Goal: Entertainment & Leisure: Consume media (video, audio)

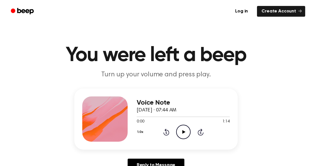
click at [178, 134] on icon "Play Audio" at bounding box center [183, 132] width 14 height 14
click at [168, 163] on link "Reply to Message" at bounding box center [155, 165] width 57 height 13
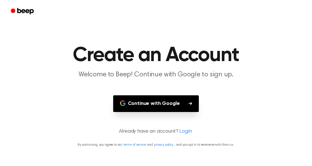
click at [191, 108] on button "Continue with Google" at bounding box center [156, 103] width 86 height 17
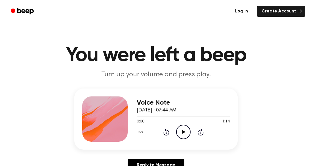
click at [123, 53] on h1 "You were left a beep" at bounding box center [156, 55] width 290 height 20
click at [174, 129] on div "1.0x Rewind 5 seconds Play Audio Skip 5 seconds" at bounding box center [183, 132] width 93 height 14
click at [182, 123] on div "0:00 1:14" at bounding box center [183, 122] width 93 height 6
click at [169, 130] on icon "Rewind 5 seconds" at bounding box center [166, 132] width 6 height 7
click at [175, 127] on div "1.0x Rewind 5 seconds Play Audio Skip 5 seconds" at bounding box center [183, 132] width 93 height 14
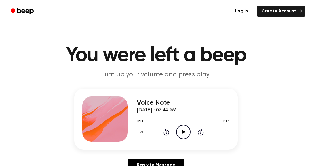
click at [182, 133] on icon "Play Audio" at bounding box center [183, 132] width 14 height 14
click at [169, 95] on div "Voice Note September 6, 2024 · 07:44 AM 0:05 1:14 Your browser does not support…" at bounding box center [155, 119] width 163 height 61
click at [119, 124] on div at bounding box center [104, 119] width 45 height 45
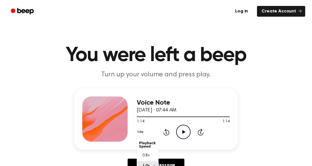
click at [141, 132] on div "1.0x Playback Speed 0.8x 1.0x 1.2x 1.5x 2.0x Rewind 5 seconds Play Audio Skip 5…" at bounding box center [183, 132] width 93 height 14
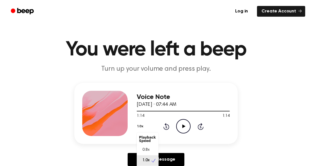
click at [30, 13] on main "You were left a beep Turn up your volume and press play. Voice Note September 6…" at bounding box center [156, 168] width 312 height 349
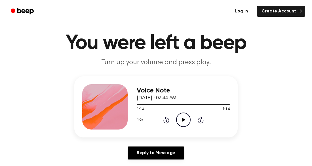
scroll to position [12, 0]
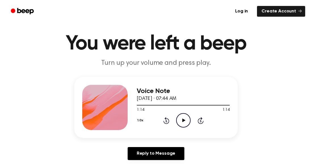
click at [170, 97] on span "September 6, 2024 · 07:44 AM" at bounding box center [157, 98] width 40 height 5
click at [159, 93] on h3 "Voice Note" at bounding box center [183, 92] width 93 height 8
click at [167, 99] on span "September 6, 2024 · 07:44 AM" at bounding box center [157, 98] width 40 height 5
click at [185, 120] on icon "Play Audio" at bounding box center [183, 120] width 14 height 14
click at [168, 121] on icon at bounding box center [166, 120] width 6 height 7
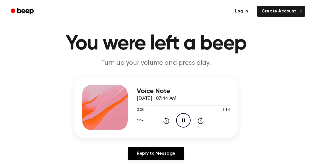
click at [197, 120] on div "1.0x Rewind 5 seconds Pause Audio Skip 5 seconds" at bounding box center [183, 120] width 93 height 14
click at [198, 120] on icon at bounding box center [200, 120] width 6 height 7
click at [200, 121] on icon at bounding box center [199, 121] width 1 height 2
click at [201, 124] on icon at bounding box center [200, 120] width 6 height 7
click at [199, 122] on icon "Skip 5 seconds" at bounding box center [200, 120] width 6 height 7
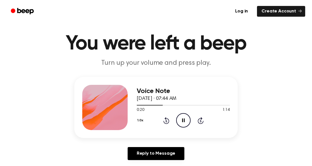
click at [197, 120] on icon "Skip 5 seconds" at bounding box center [200, 120] width 6 height 7
click at [197, 121] on icon at bounding box center [200, 120] width 6 height 7
click at [203, 120] on icon "Skip 5 seconds" at bounding box center [200, 120] width 6 height 7
click at [200, 121] on icon at bounding box center [199, 121] width 1 height 2
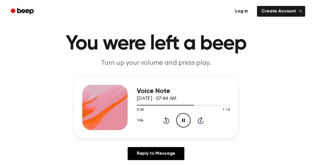
click at [197, 123] on icon "Skip 5 seconds" at bounding box center [200, 120] width 6 height 7
click at [200, 121] on icon "Skip 5 seconds" at bounding box center [200, 120] width 6 height 7
click at [202, 119] on icon "Skip 5 seconds" at bounding box center [200, 120] width 6 height 7
click at [208, 122] on div "1.0x Rewind 5 seconds Pause Audio Skip 5 seconds" at bounding box center [183, 120] width 93 height 14
click at [203, 122] on icon at bounding box center [200, 120] width 6 height 7
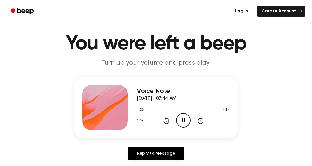
click at [200, 121] on icon at bounding box center [199, 121] width 1 height 2
click at [202, 121] on icon "Skip 5 seconds" at bounding box center [200, 120] width 6 height 7
click at [202, 120] on icon "Skip 5 seconds" at bounding box center [200, 120] width 6 height 7
click at [200, 121] on icon at bounding box center [199, 121] width 1 height 2
click at [203, 121] on icon at bounding box center [200, 120] width 6 height 7
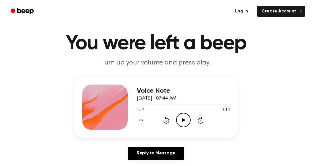
scroll to position [0, 0]
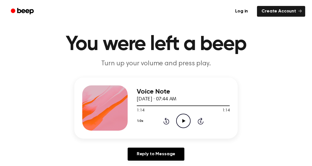
click at [202, 91] on h3 "Voice Note" at bounding box center [183, 92] width 93 height 8
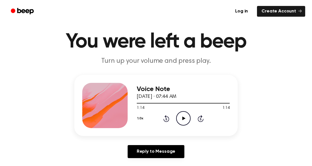
scroll to position [17, 0]
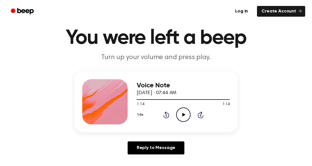
click at [161, 56] on p "Turn up your volume and press play." at bounding box center [156, 57] width 218 height 9
click at [156, 58] on p "Turn up your volume and press play." at bounding box center [156, 57] width 218 height 9
click at [112, 97] on div at bounding box center [104, 101] width 45 height 45
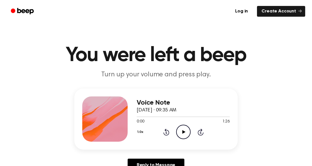
click at [187, 129] on icon "Play Audio" at bounding box center [183, 132] width 14 height 14
click at [182, 137] on icon "Play Audio" at bounding box center [183, 132] width 14 height 14
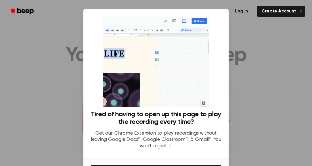
click at [251, 65] on div at bounding box center [156, 83] width 312 height 166
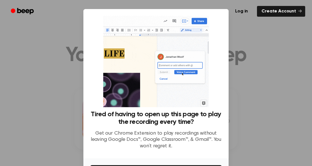
click at [274, 64] on div at bounding box center [156, 83] width 312 height 166
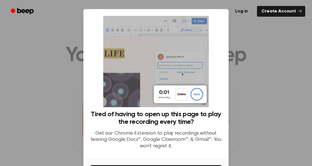
click at [213, 62] on div "Tired of having to open up this page to play the recording every time? Get our …" at bounding box center [155, 85] width 131 height 138
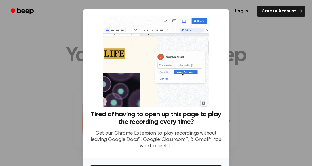
click at [162, 79] on img at bounding box center [155, 61] width 105 height 91
click at [179, 96] on img at bounding box center [155, 61] width 105 height 91
click at [180, 96] on img at bounding box center [155, 61] width 105 height 91
click at [64, 57] on div at bounding box center [156, 83] width 312 height 166
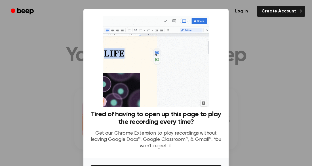
click at [52, 57] on div at bounding box center [156, 83] width 312 height 166
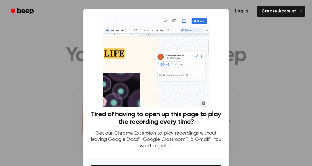
click at [249, 103] on div at bounding box center [156, 83] width 312 height 166
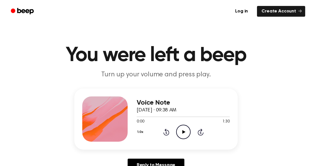
click at [180, 136] on icon "Play Audio" at bounding box center [183, 132] width 14 height 14
click at [180, 138] on circle at bounding box center [183, 132] width 14 height 14
click at [179, 134] on icon "Pause Audio" at bounding box center [183, 132] width 14 height 14
click at [176, 123] on div "0:00 0:56" at bounding box center [183, 122] width 93 height 6
click at [179, 131] on icon "Play Audio" at bounding box center [183, 132] width 14 height 14
